Goal: Transaction & Acquisition: Obtain resource

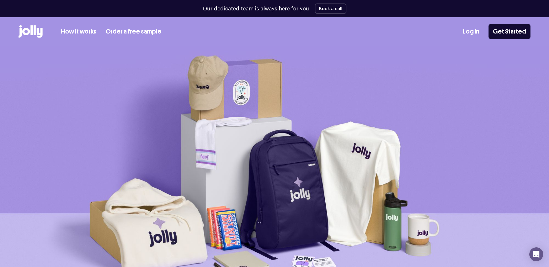
click at [139, 31] on link "Order a free sample" at bounding box center [134, 32] width 56 height 10
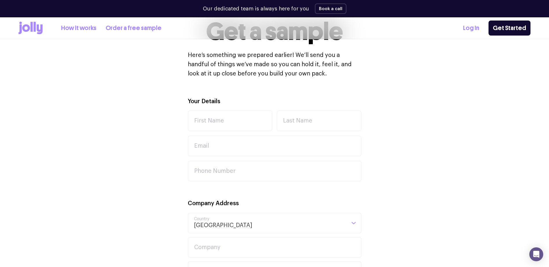
scroll to position [145, 0]
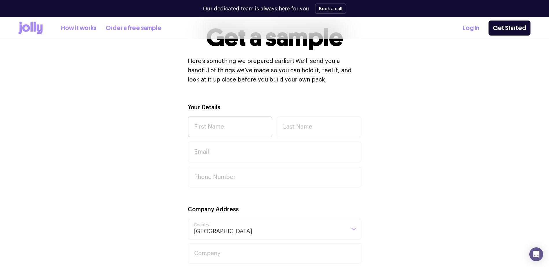
drag, startPoint x: 184, startPoint y: 113, endPoint x: 188, endPoint y: 119, distance: 6.9
click at [215, 124] on input "First Name" at bounding box center [230, 127] width 85 height 21
type input "Amrit"
type input "[PERSON_NAME]"
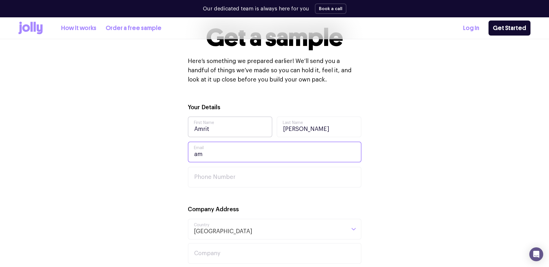
type input "a"
type input "[EMAIL_ADDRESS][DOMAIN_NAME]"
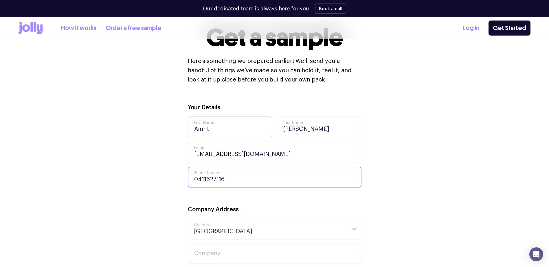
type input "0411627116"
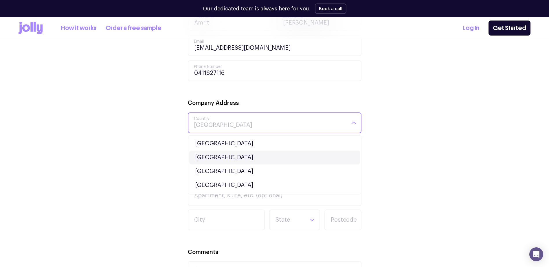
scroll to position [260, 0]
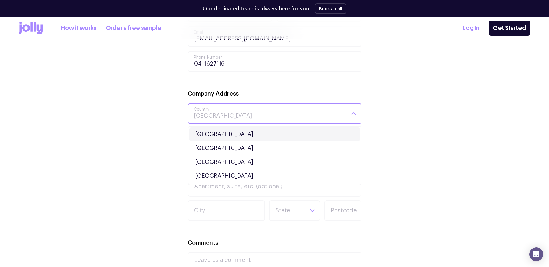
click at [221, 128] on li "[GEOGRAPHIC_DATA]" at bounding box center [274, 135] width 171 height 14
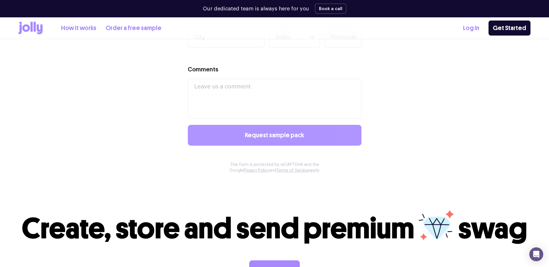
scroll to position [289, 0]
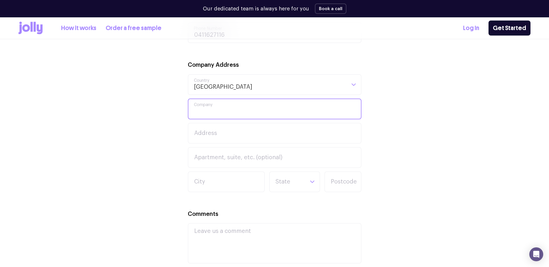
drag, startPoint x: 225, startPoint y: 102, endPoint x: 225, endPoint y: 106, distance: 3.5
click at [225, 103] on input "Company" at bounding box center [275, 109] width 174 height 21
click at [269, 112] on input "Fremantle Surf Life Saving CLub" at bounding box center [275, 109] width 174 height 21
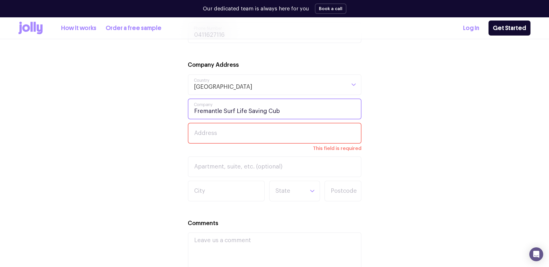
click at [274, 112] on input "Fremantle Surf Life Saving Cub" at bounding box center [275, 109] width 174 height 21
click at [271, 111] on input "Fremantle Surf Life Saving Cub" at bounding box center [275, 109] width 174 height 21
type input "Fremantle Surf Life Saving Club"
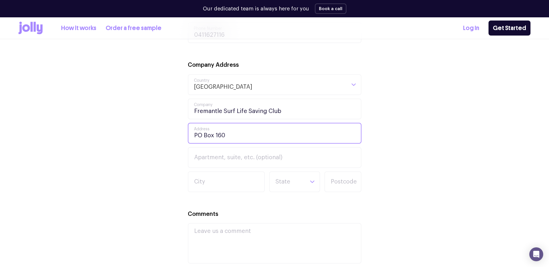
click at [244, 135] on input "PO Box 160" at bounding box center [275, 133] width 174 height 21
type input "PO Box 169"
type input "C"
type input "Como"
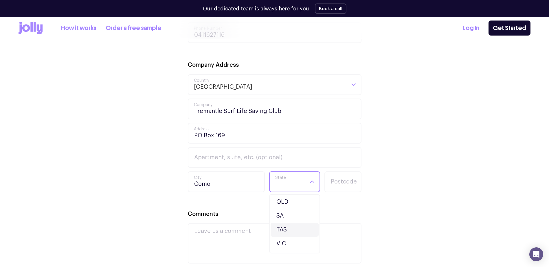
scroll to position [55, 0]
click at [289, 240] on li "WA" at bounding box center [295, 245] width 48 height 14
click at [357, 180] on input "Postcode" at bounding box center [342, 182] width 37 height 21
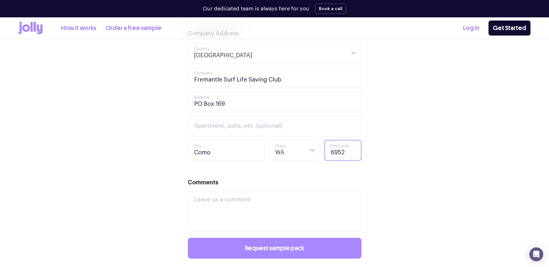
scroll to position [347, 0]
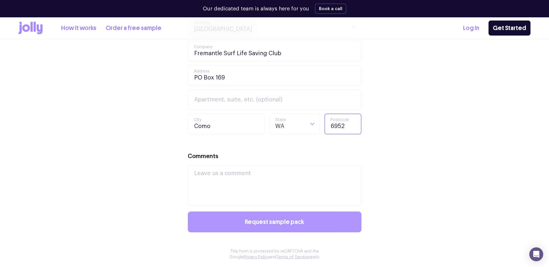
type input "6952"
click at [304, 218] on button "Request sample pack" at bounding box center [275, 222] width 174 height 21
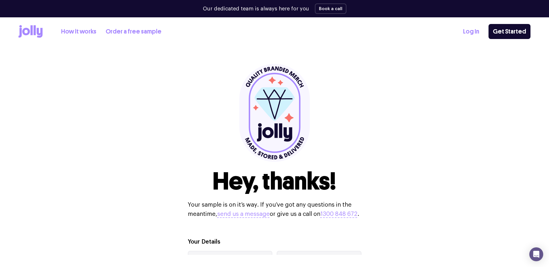
scroll to position [0, 0]
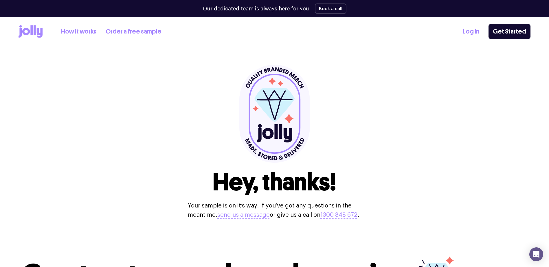
click at [28, 32] on icon at bounding box center [26, 32] width 8 height 8
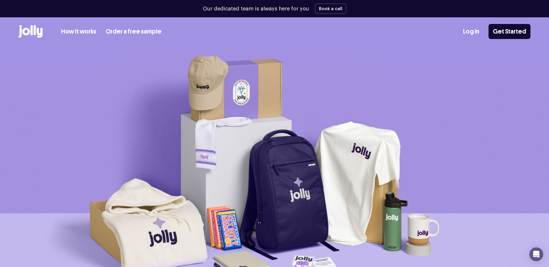
click at [84, 29] on link "How it works" at bounding box center [78, 32] width 35 height 10
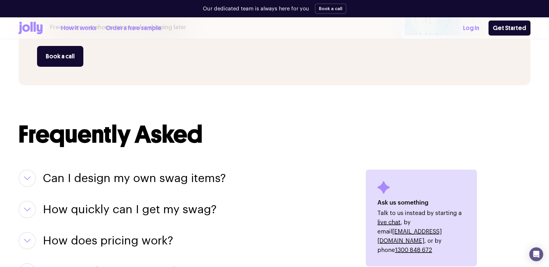
scroll to position [637, 0]
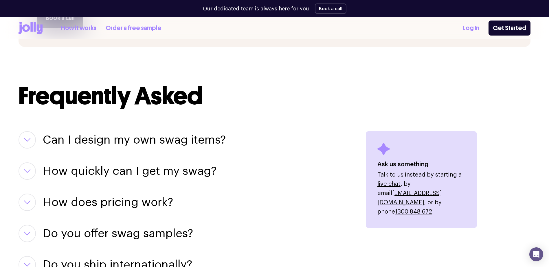
click at [164, 135] on h3 "Can I design my own swag items?" at bounding box center [134, 139] width 183 height 17
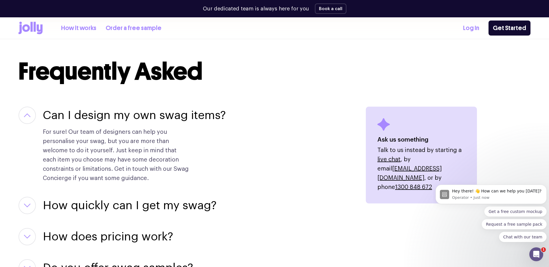
scroll to position [695, 0]
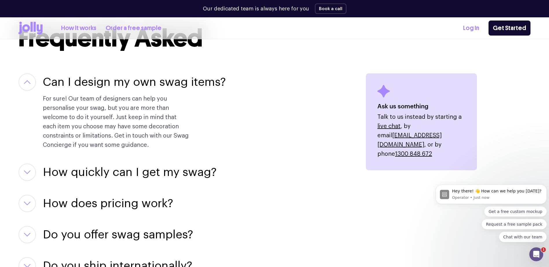
click at [165, 171] on h3 "How quickly can I get my swag?" at bounding box center [130, 172] width 174 height 17
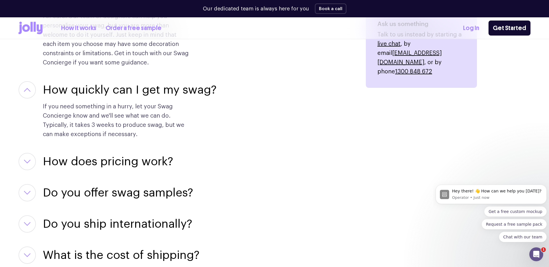
scroll to position [781, 0]
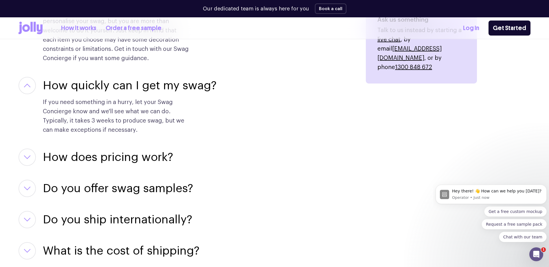
click at [169, 162] on h3 "How does pricing work?" at bounding box center [108, 157] width 130 height 17
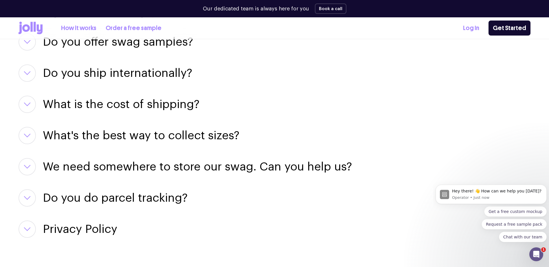
scroll to position [984, 0]
click at [141, 173] on h3 "We need somewhere to store our swag. Can you help us?" at bounding box center [197, 166] width 309 height 17
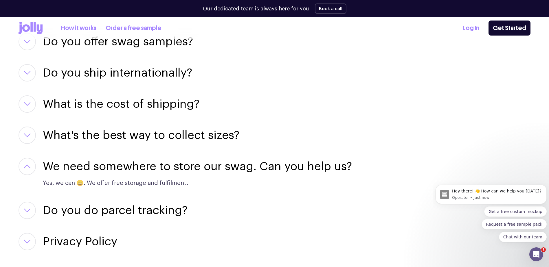
click at [140, 141] on h3 "What's the best way to collect sizes?" at bounding box center [141, 135] width 197 height 17
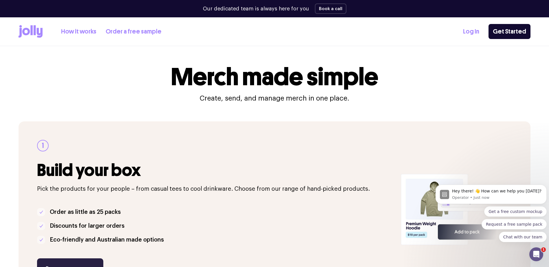
scroll to position [58, 0]
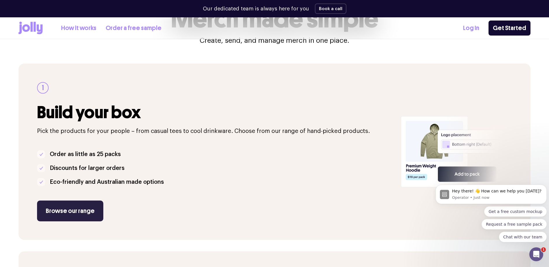
click at [85, 217] on link "Browse our range" at bounding box center [70, 211] width 66 height 21
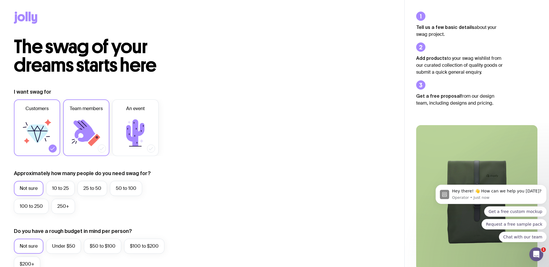
click at [77, 131] on icon at bounding box center [85, 131] width 22 height 22
click at [0, 0] on input "Team members" at bounding box center [0, 0] width 0 height 0
click at [83, 144] on icon at bounding box center [86, 133] width 35 height 35
click at [0, 0] on input "Team members" at bounding box center [0, 0] width 0 height 0
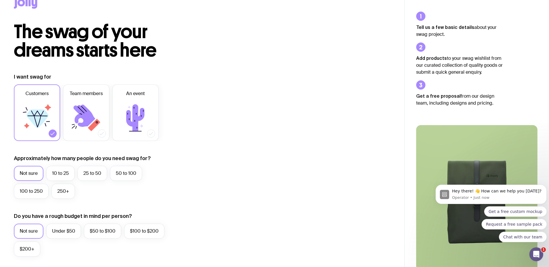
scroll to position [29, 0]
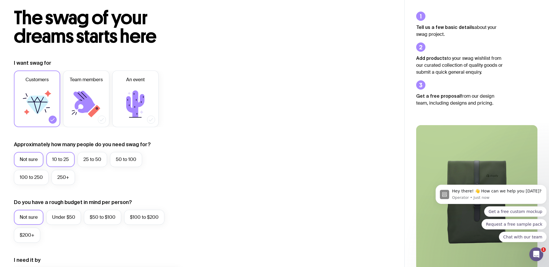
click at [69, 160] on label "10 to 25" at bounding box center [60, 159] width 28 height 15
click at [0, 0] on input "10 to 25" at bounding box center [0, 0] width 0 height 0
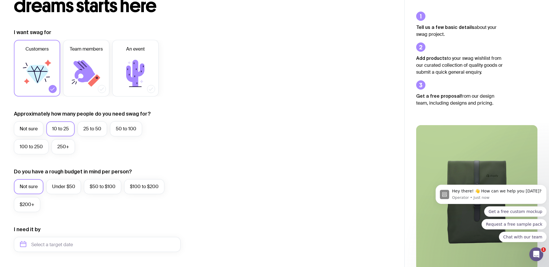
scroll to position [116, 0]
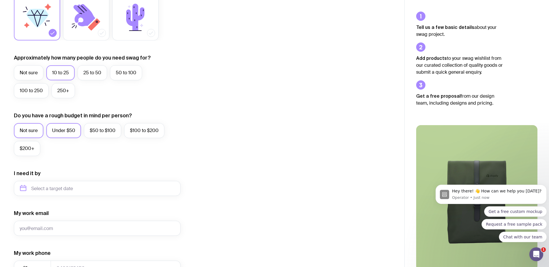
click at [65, 137] on label "Under $50" at bounding box center [63, 130] width 35 height 15
click at [0, 0] on input "Under $50" at bounding box center [0, 0] width 0 height 0
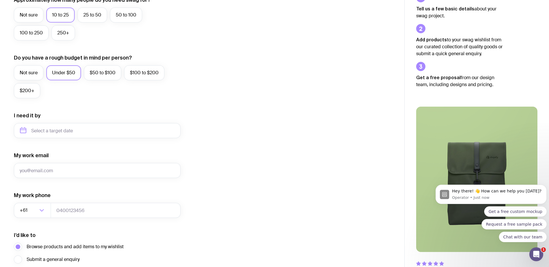
click at [63, 140] on form "I want swag for Customers Team members An event Approximately how many people d…" at bounding box center [97, 104] width 167 height 378
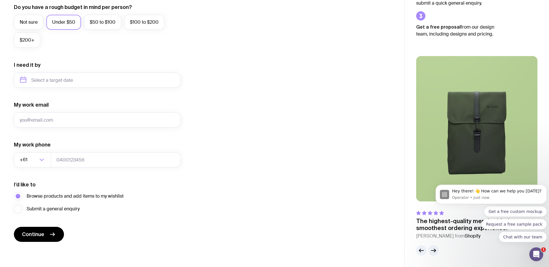
scroll to position [225, 0]
click at [53, 88] on form "I want swag for Customers Team members An event Approximately how many people d…" at bounding box center [97, 53] width 167 height 378
click at [55, 115] on input "My work email" at bounding box center [97, 119] width 167 height 15
click at [54, 231] on button "Continue" at bounding box center [39, 234] width 50 height 15
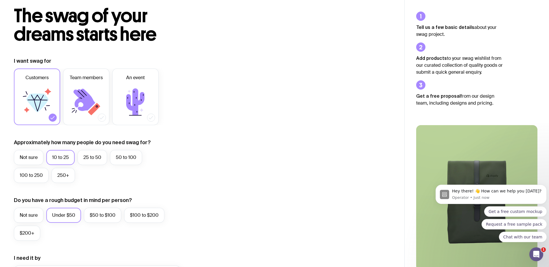
scroll to position [0, 0]
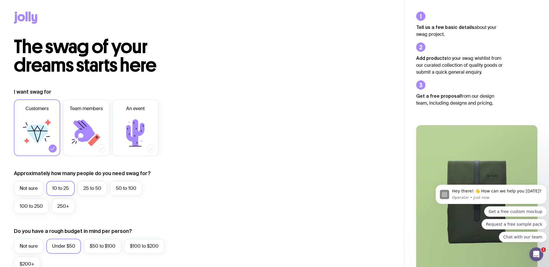
click at [37, 23] on icon at bounding box center [25, 18] width 23 height 12
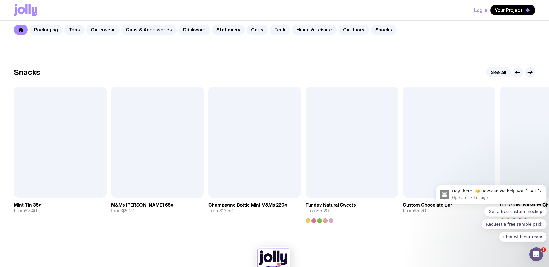
scroll to position [1906, 0]
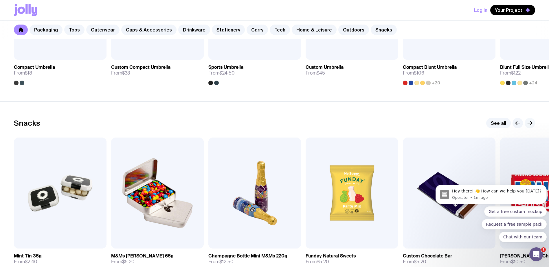
click at [526, 122] on button "button" at bounding box center [530, 123] width 10 height 10
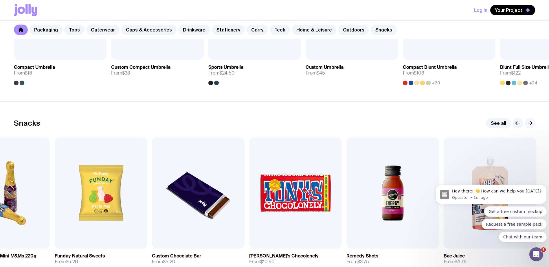
click at [526, 122] on button "button" at bounding box center [530, 123] width 10 height 10
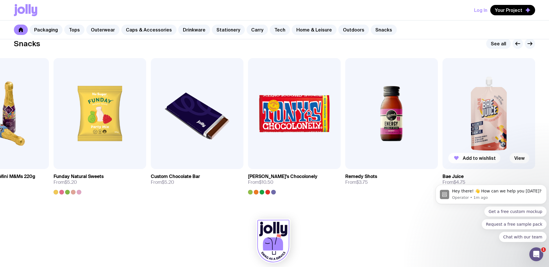
scroll to position [1993, 0]
